Goal: Check status

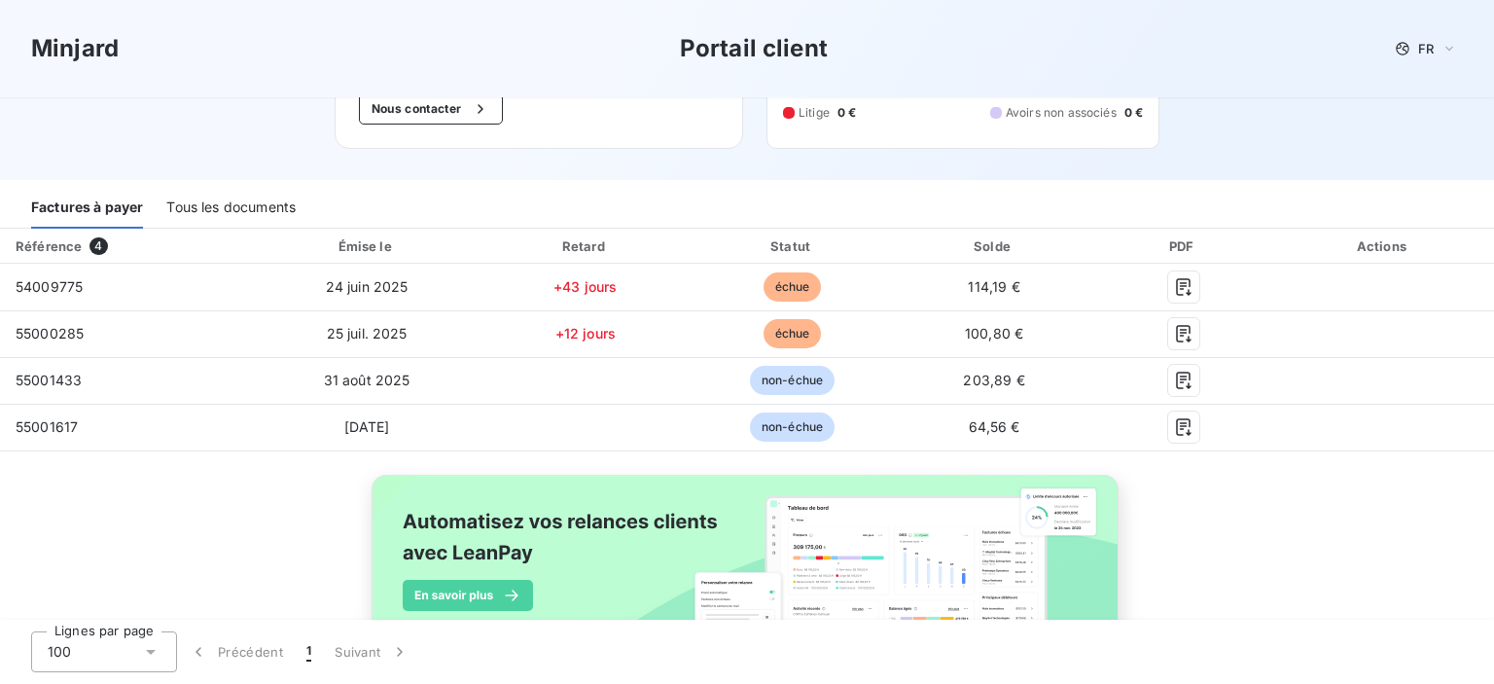
scroll to position [195, 0]
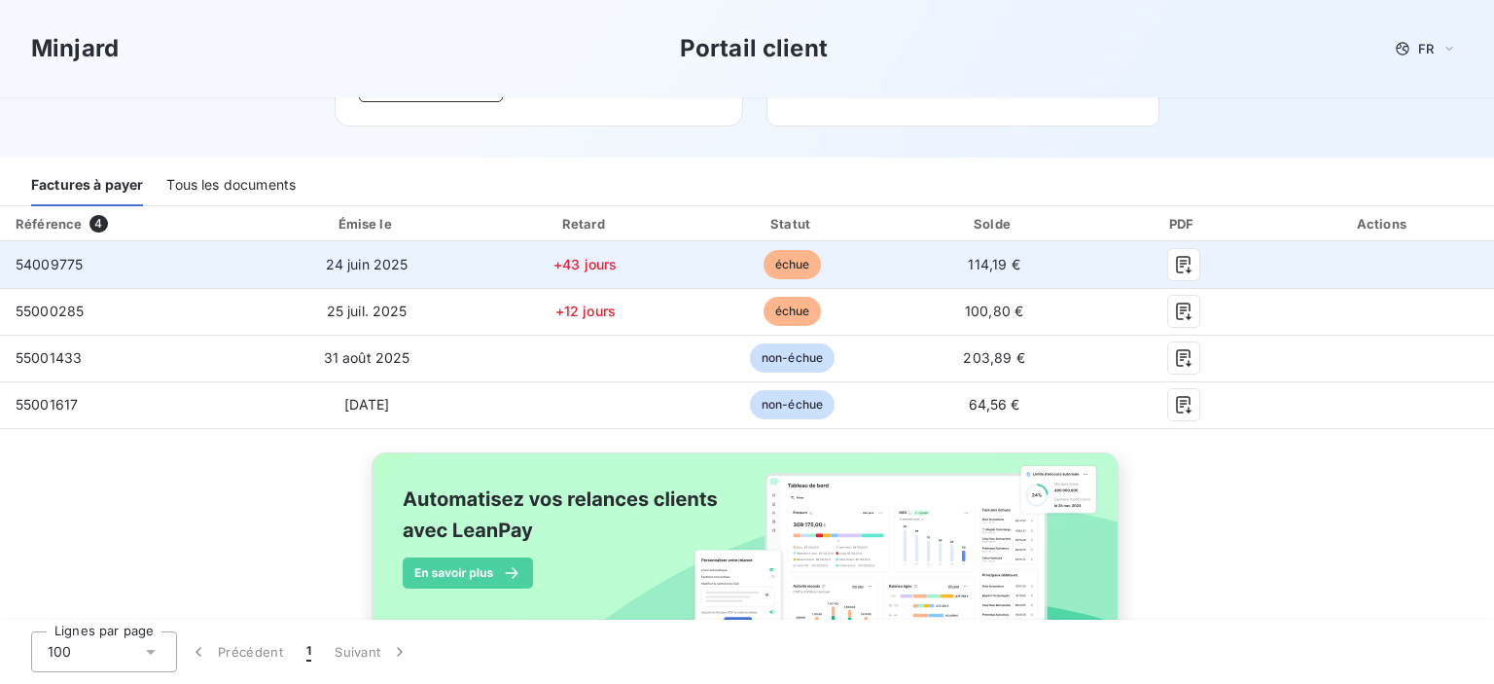
click at [983, 273] on td "114,19 €" at bounding box center [994, 264] width 199 height 47
click at [1174, 257] on icon "button" at bounding box center [1183, 264] width 19 height 19
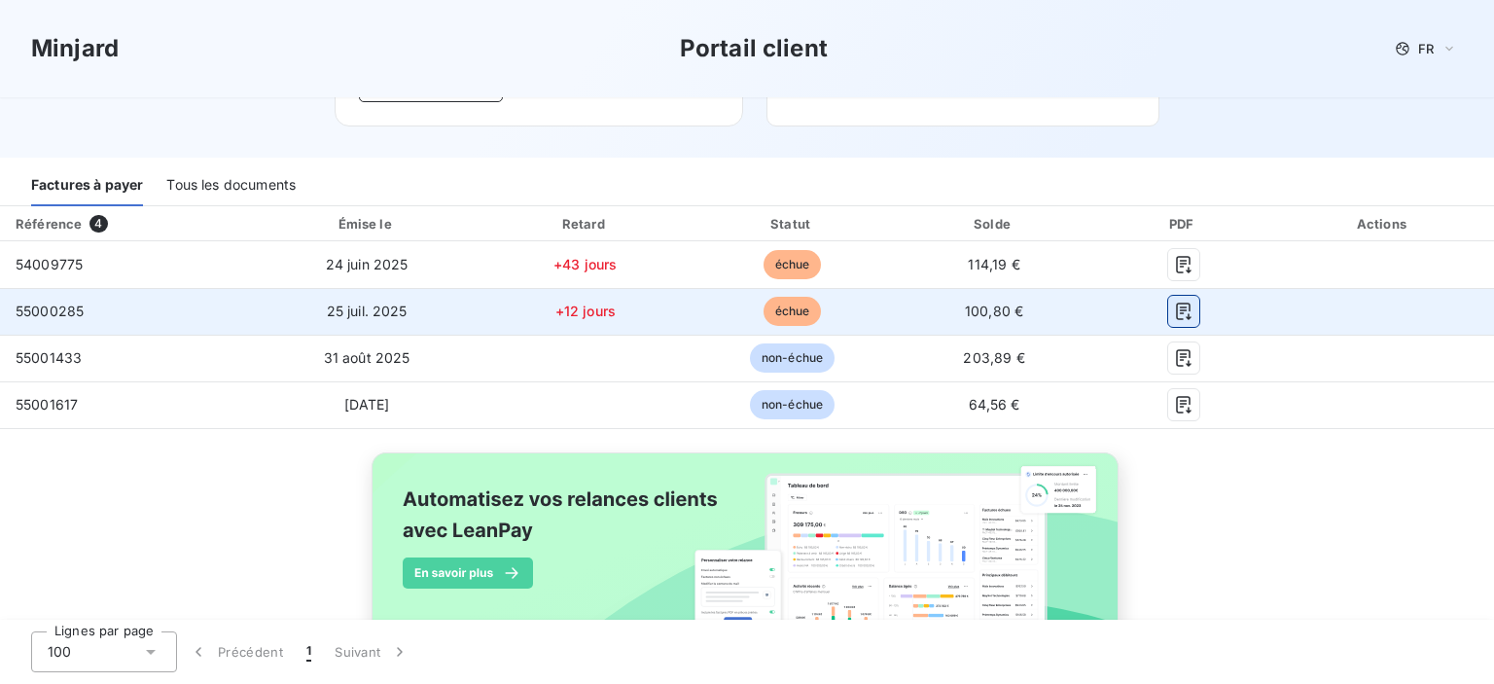
click at [1176, 311] on icon "button" at bounding box center [1183, 312] width 15 height 18
